Goal: Understand process/instructions: Learn how to perform a task or action

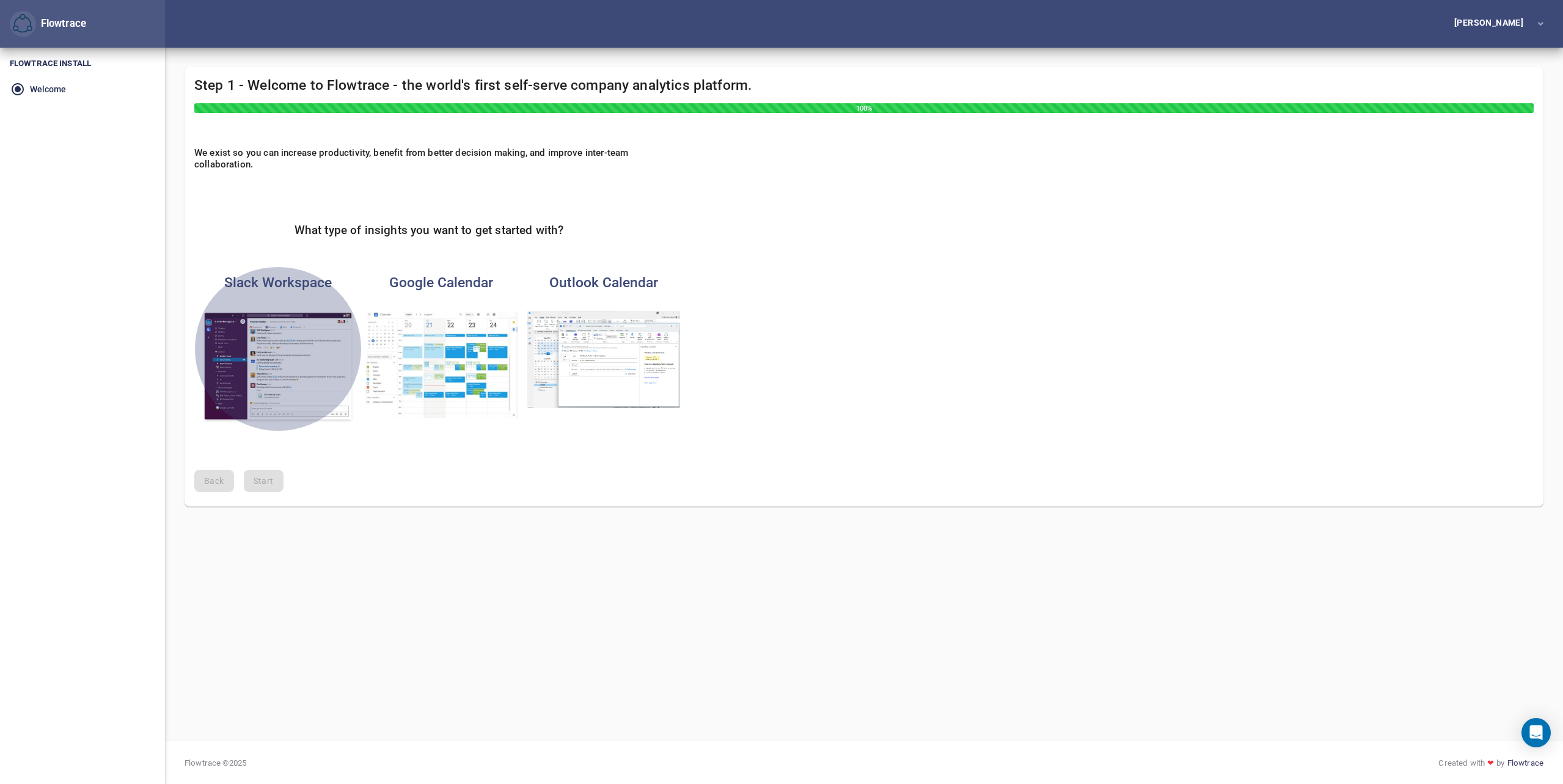
click at [279, 331] on img "button" at bounding box center [278, 368] width 153 height 113
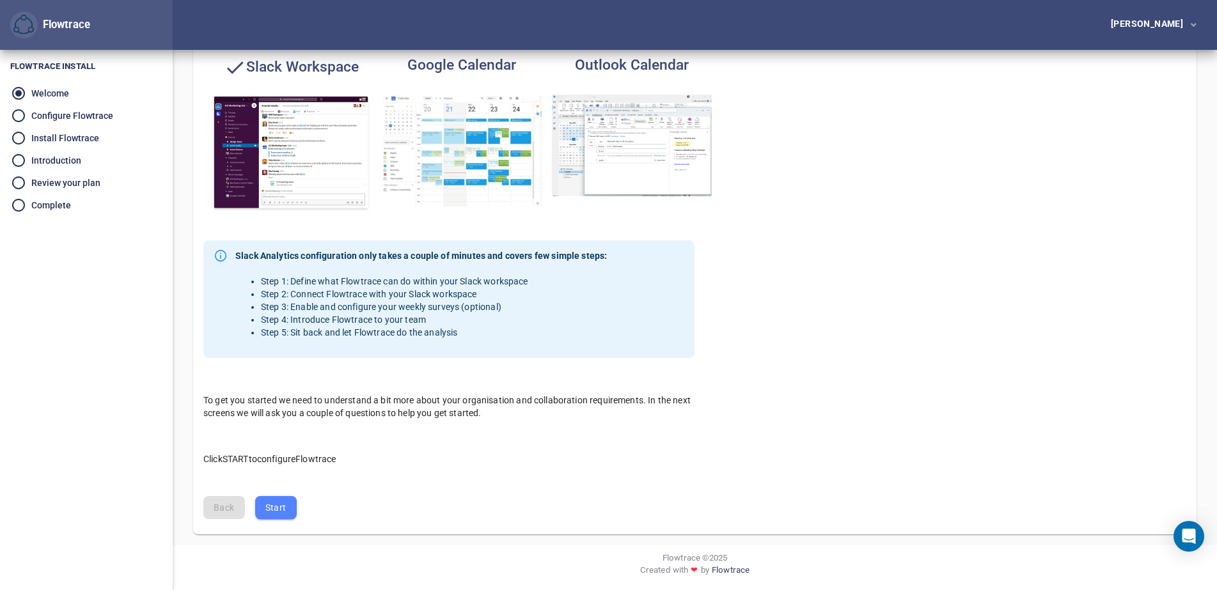
scroll to position [232, 0]
click at [64, 117] on li "Configure Flowtrace" at bounding box center [86, 115] width 173 height 22
click at [16, 111] on li "Configure Flowtrace" at bounding box center [86, 115] width 173 height 22
click at [285, 509] on span "Start" at bounding box center [275, 507] width 21 height 16
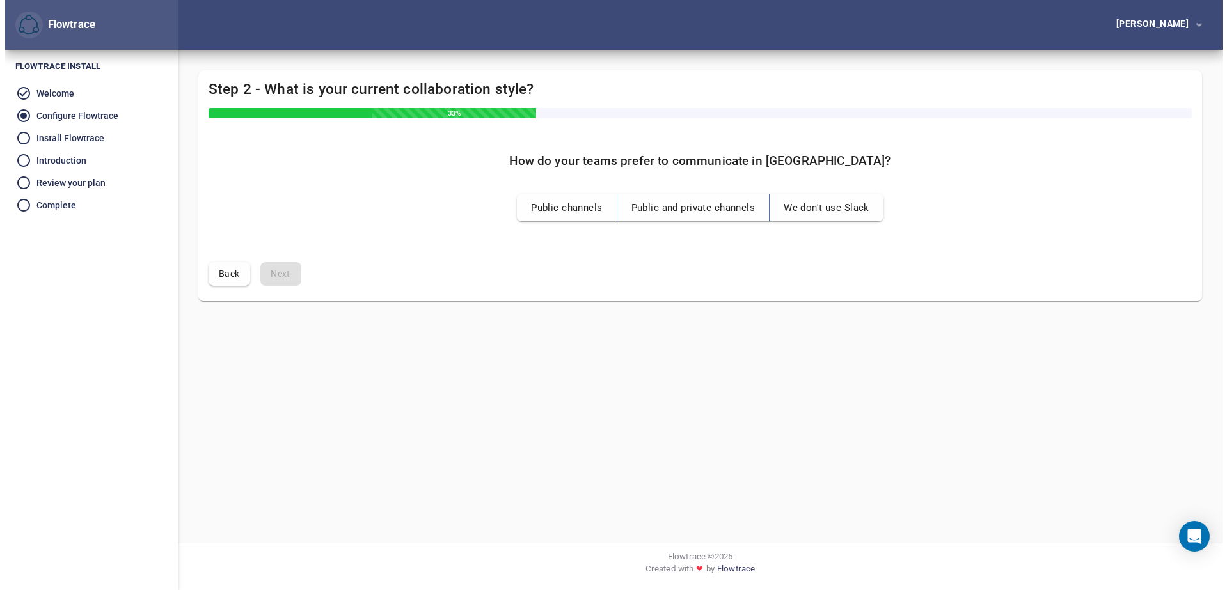
scroll to position [0, 0]
click at [1165, 21] on div "[PERSON_NAME]" at bounding box center [1159, 23] width 77 height 9
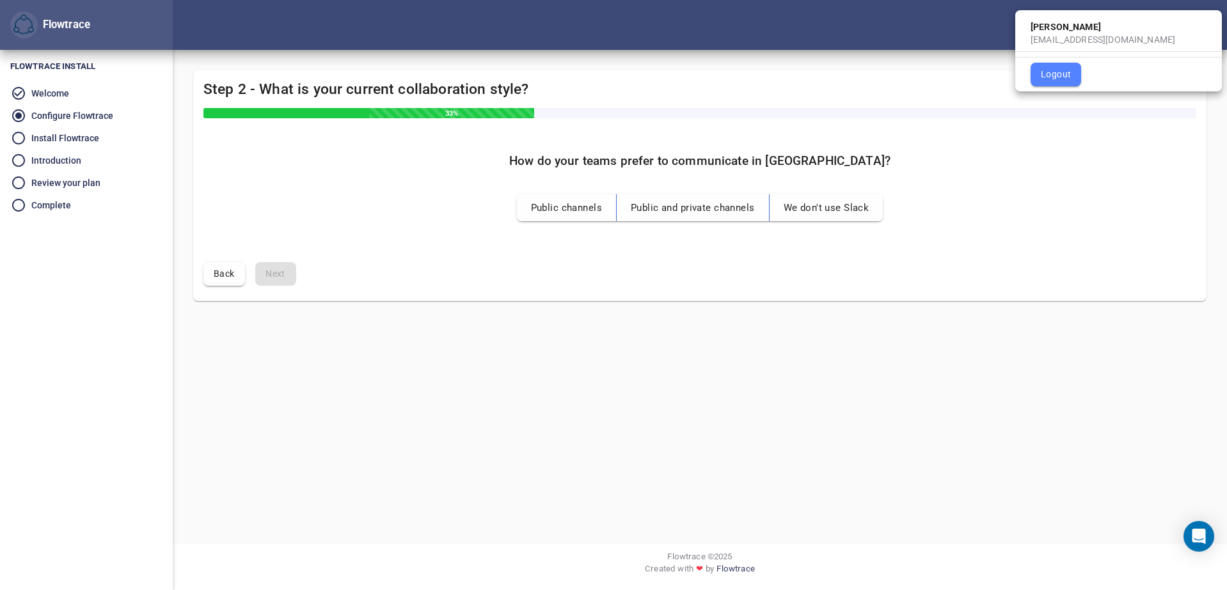
click at [1054, 78] on span "Logout" at bounding box center [1056, 75] width 30 height 16
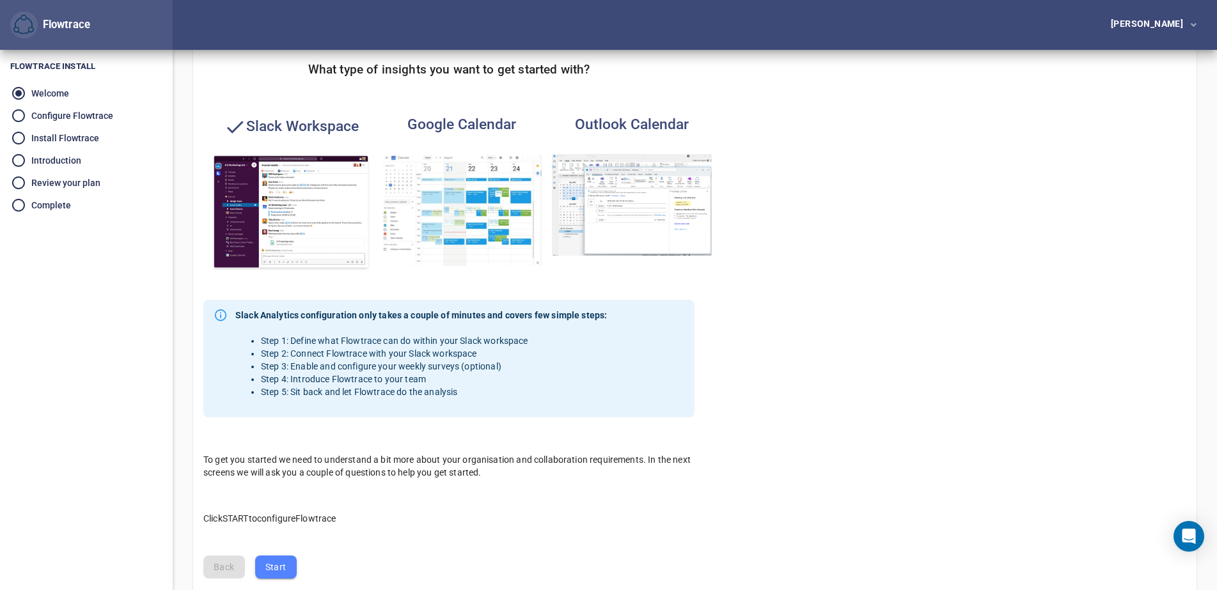
scroll to position [232, 0]
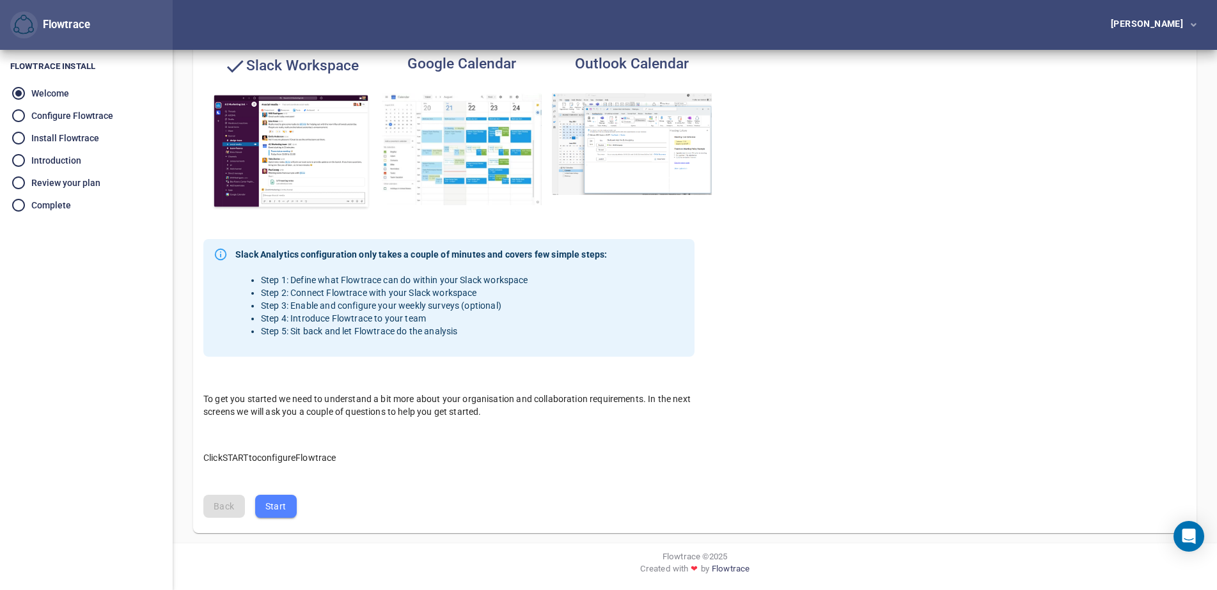
drag, startPoint x: 35, startPoint y: 107, endPoint x: 63, endPoint y: 118, distance: 29.9
click at [36, 109] on li "Configure Flowtrace" at bounding box center [86, 115] width 173 height 22
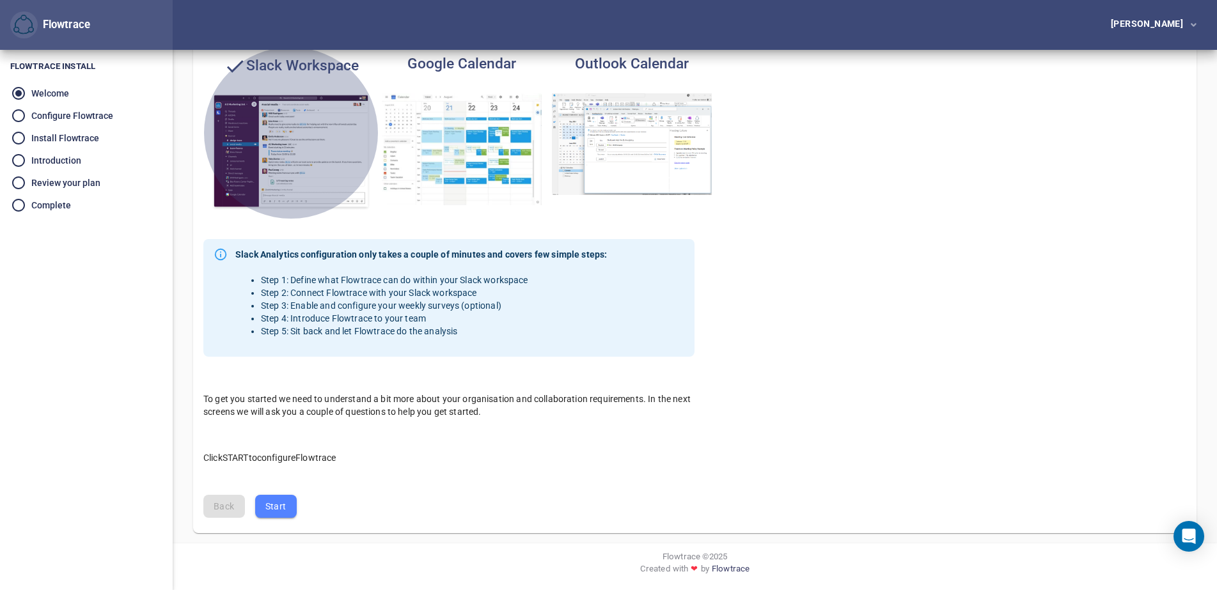
click at [278, 147] on img "button" at bounding box center [291, 152] width 160 height 118
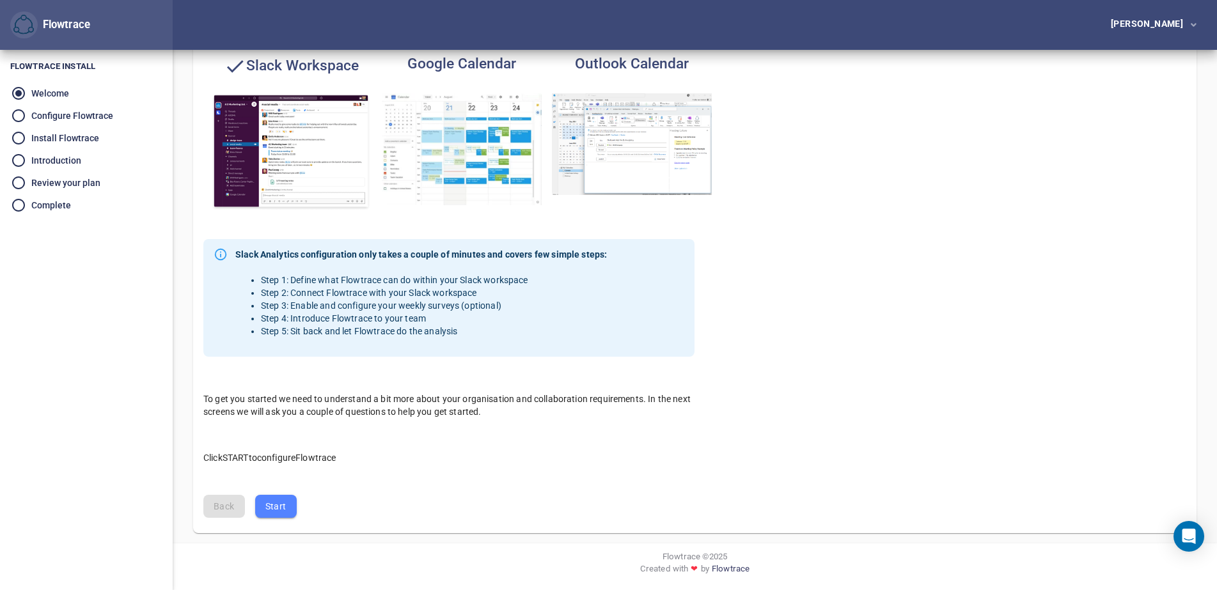
click at [273, 515] on button "Start" at bounding box center [276, 507] width 42 height 24
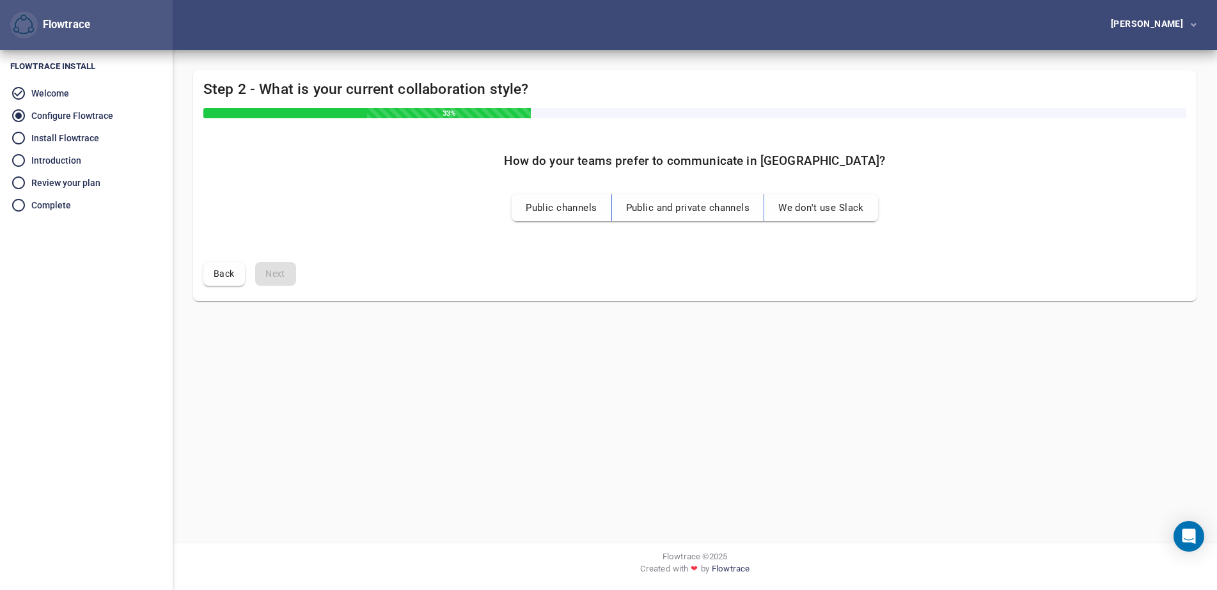
scroll to position [0, 0]
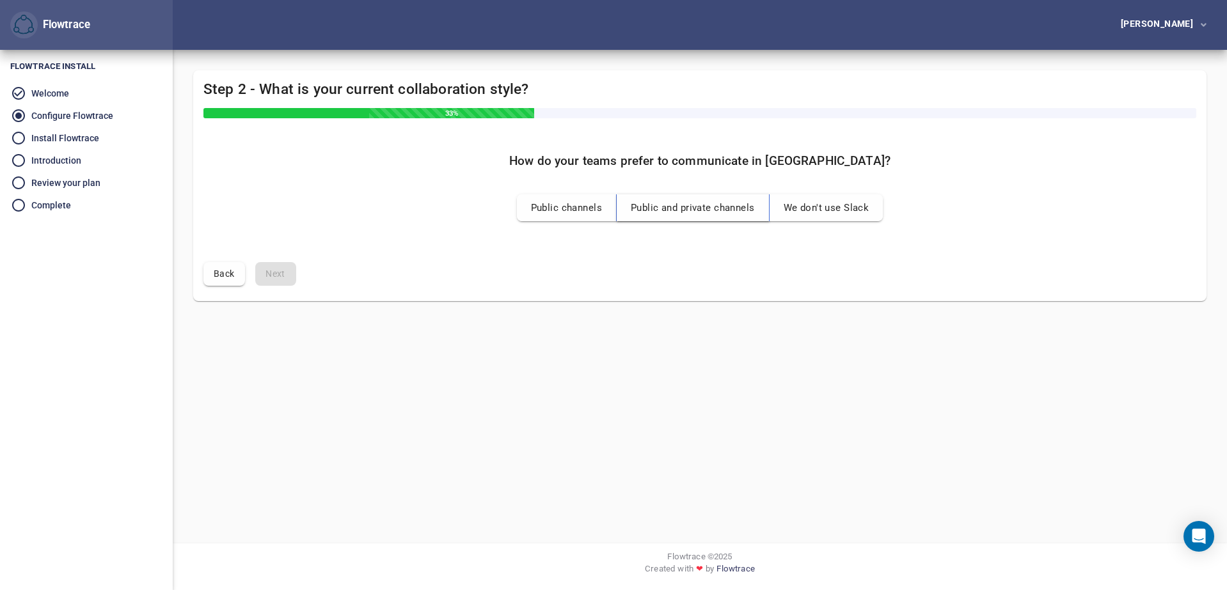
click at [656, 210] on span "Public and private channels" at bounding box center [693, 208] width 124 height 17
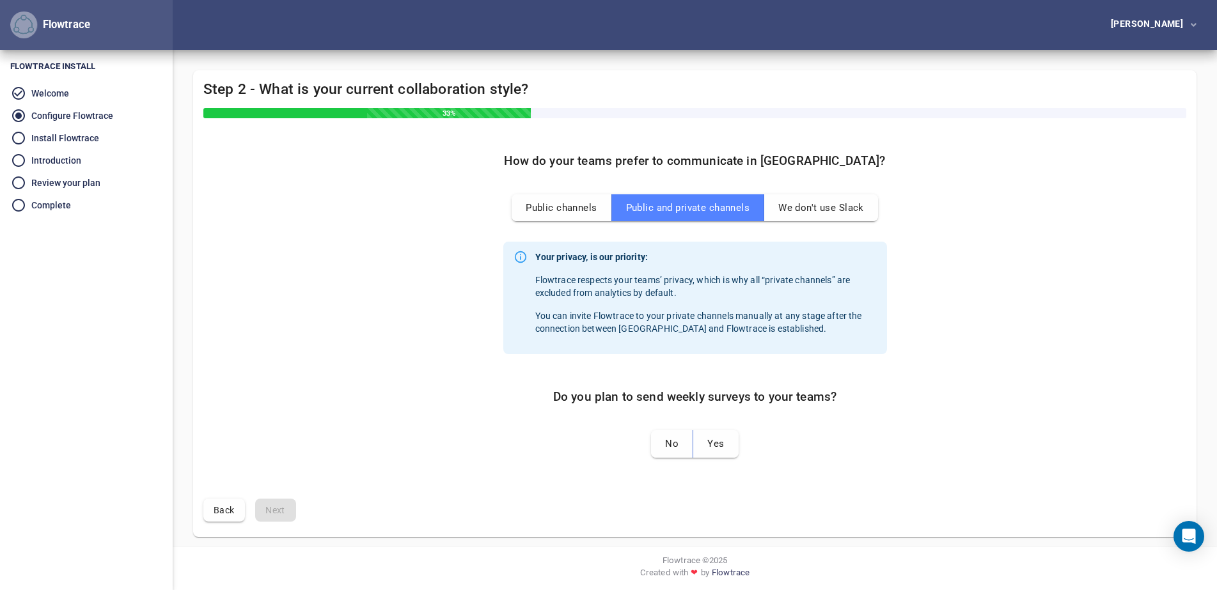
click at [28, 27] on img "button" at bounding box center [23, 25] width 20 height 20
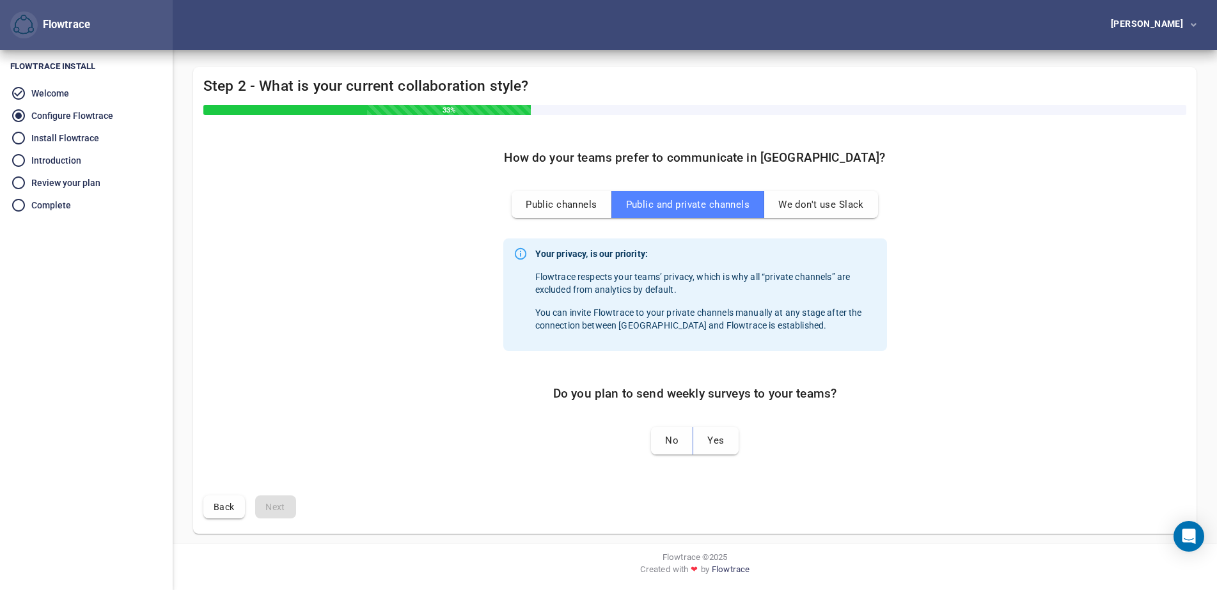
scroll to position [4, 0]
click at [45, 90] on li "Welcome" at bounding box center [86, 93] width 173 height 22
click at [41, 24] on div "Flowtrace" at bounding box center [64, 24] width 52 height 15
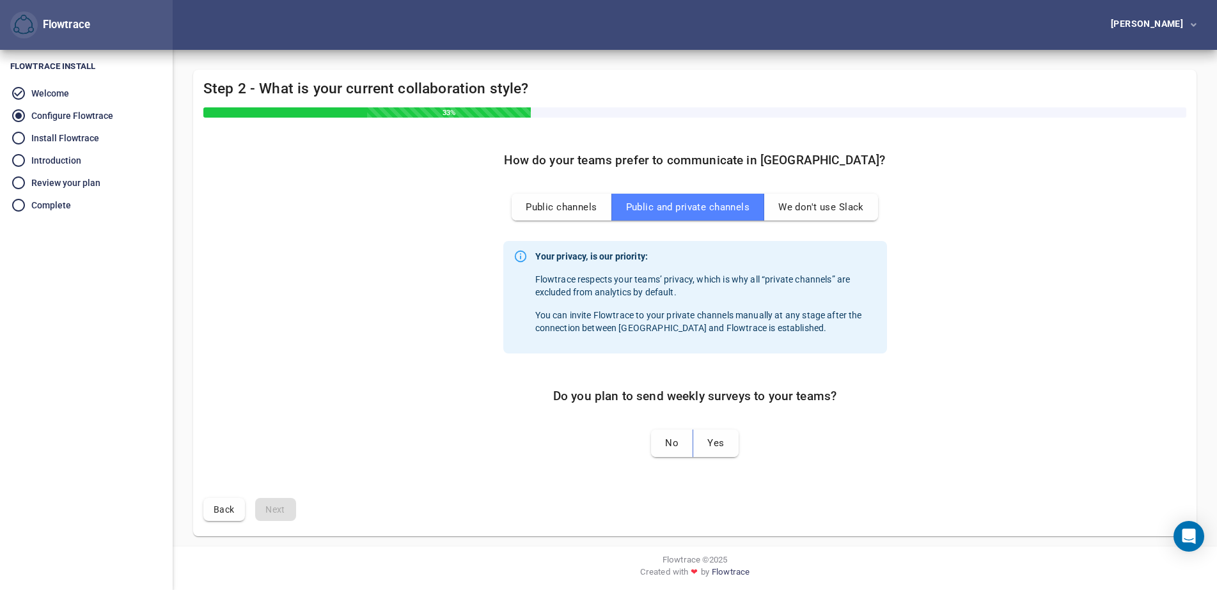
scroll to position [0, 0]
